Goal: Task Accomplishment & Management: Manage account settings

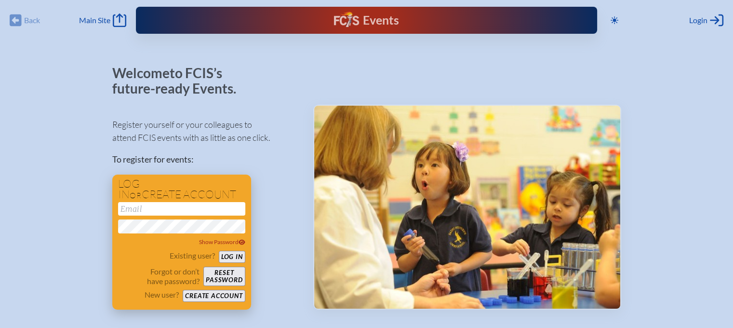
type input "[EMAIL_ADDRESS][DOMAIN_NAME]"
click at [236, 258] on button "Log in" at bounding box center [232, 257] width 27 height 12
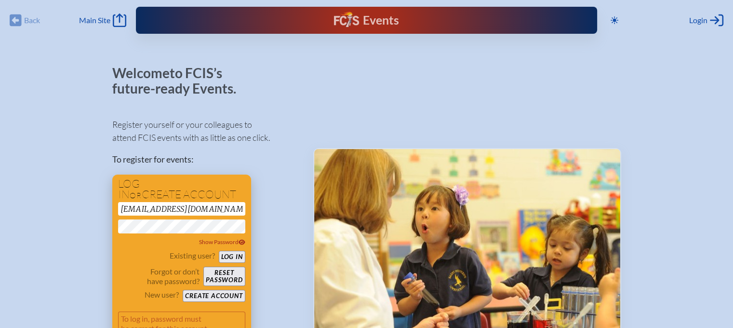
click at [237, 257] on button "Log in" at bounding box center [232, 257] width 27 height 12
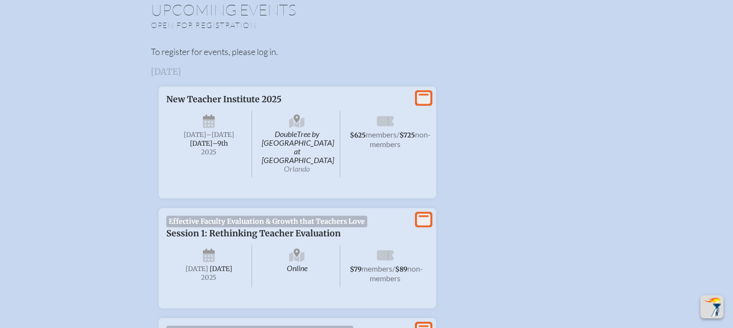
scroll to position [385, 0]
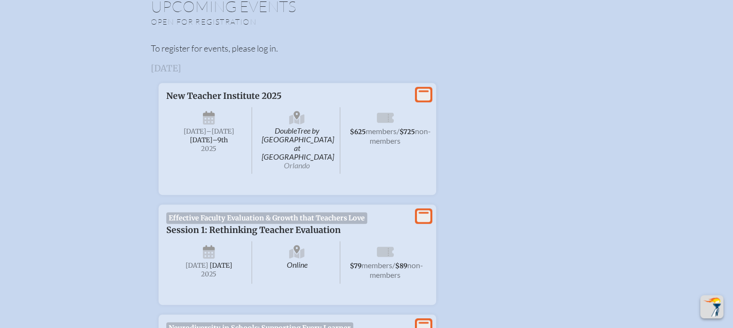
click at [424, 95] on icon at bounding box center [424, 95] width 14 height 12
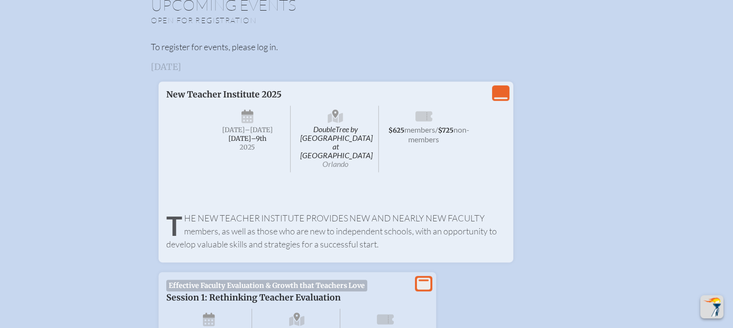
scroll to position [375, 0]
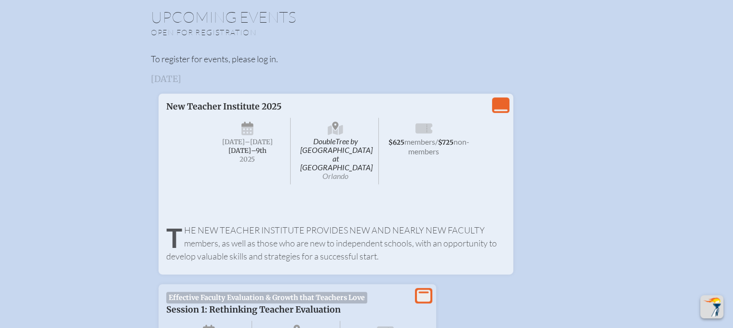
click at [501, 108] on icon "View Less" at bounding box center [501, 105] width 14 height 14
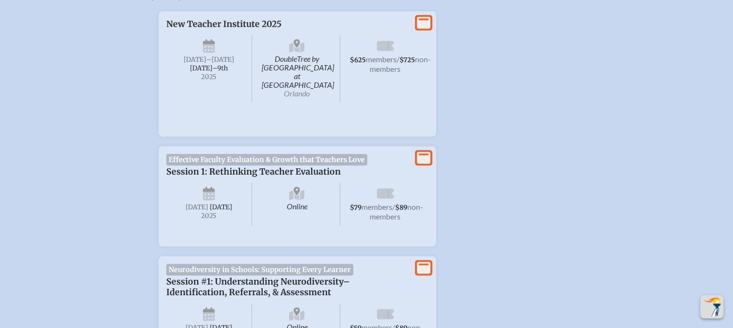
scroll to position [460, 0]
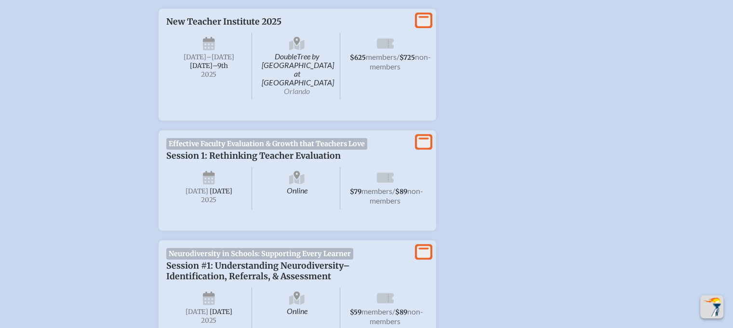
click at [426, 17] on icon at bounding box center [424, 20] width 14 height 12
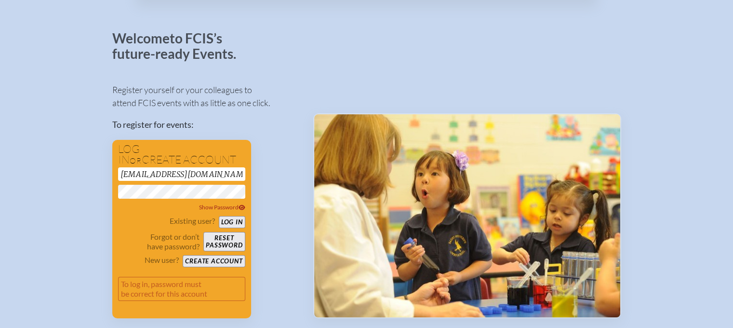
scroll to position [28, 0]
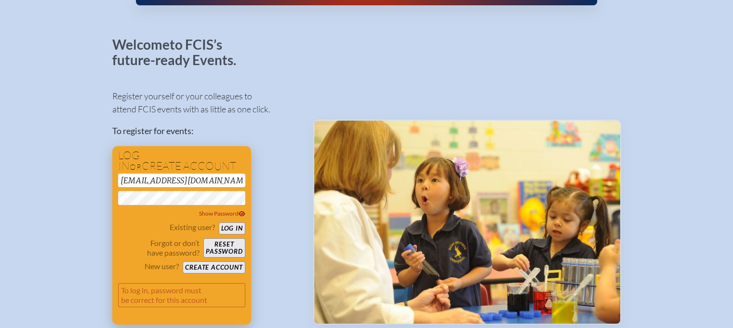
click at [237, 229] on button "Log in" at bounding box center [232, 228] width 27 height 12
